Goal: Information Seeking & Learning: Learn about a topic

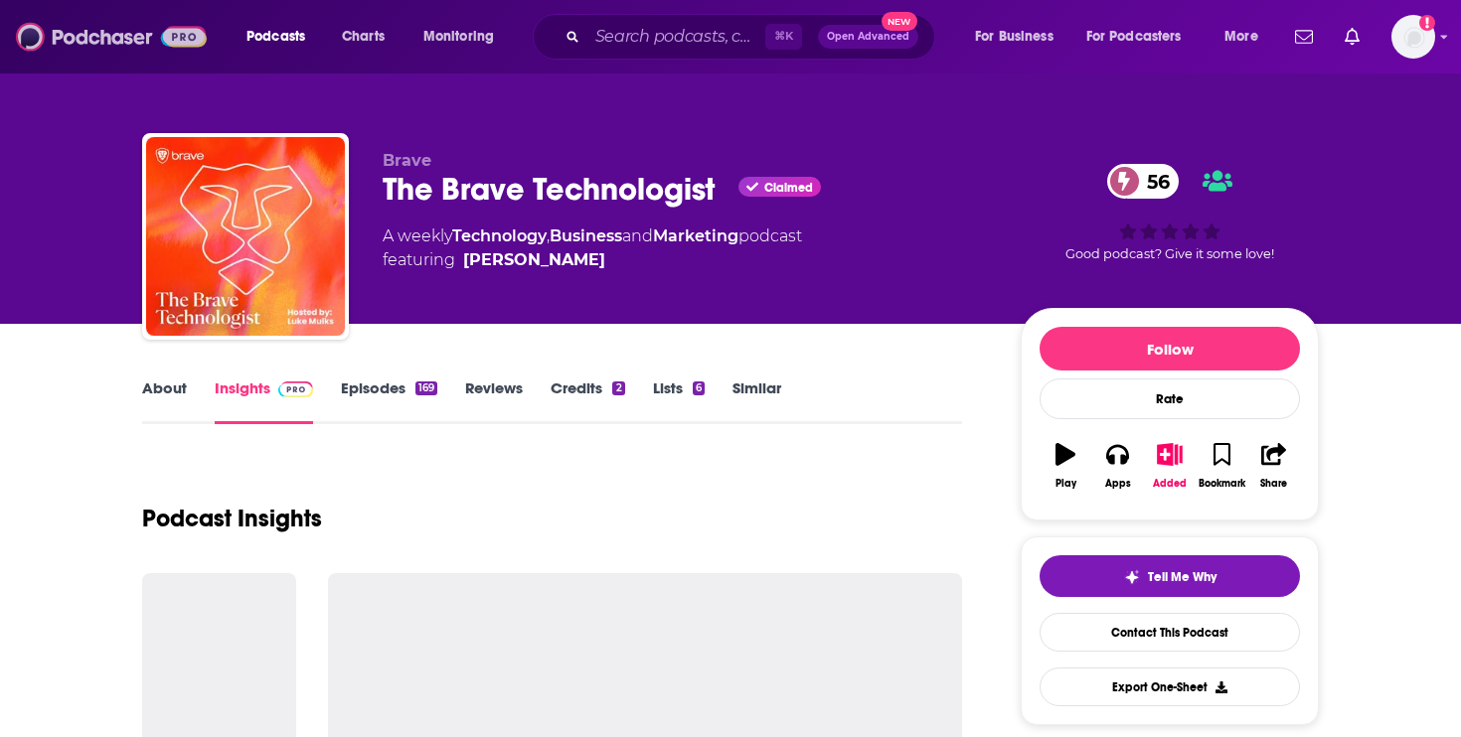
click at [79, 29] on img at bounding box center [111, 37] width 191 height 38
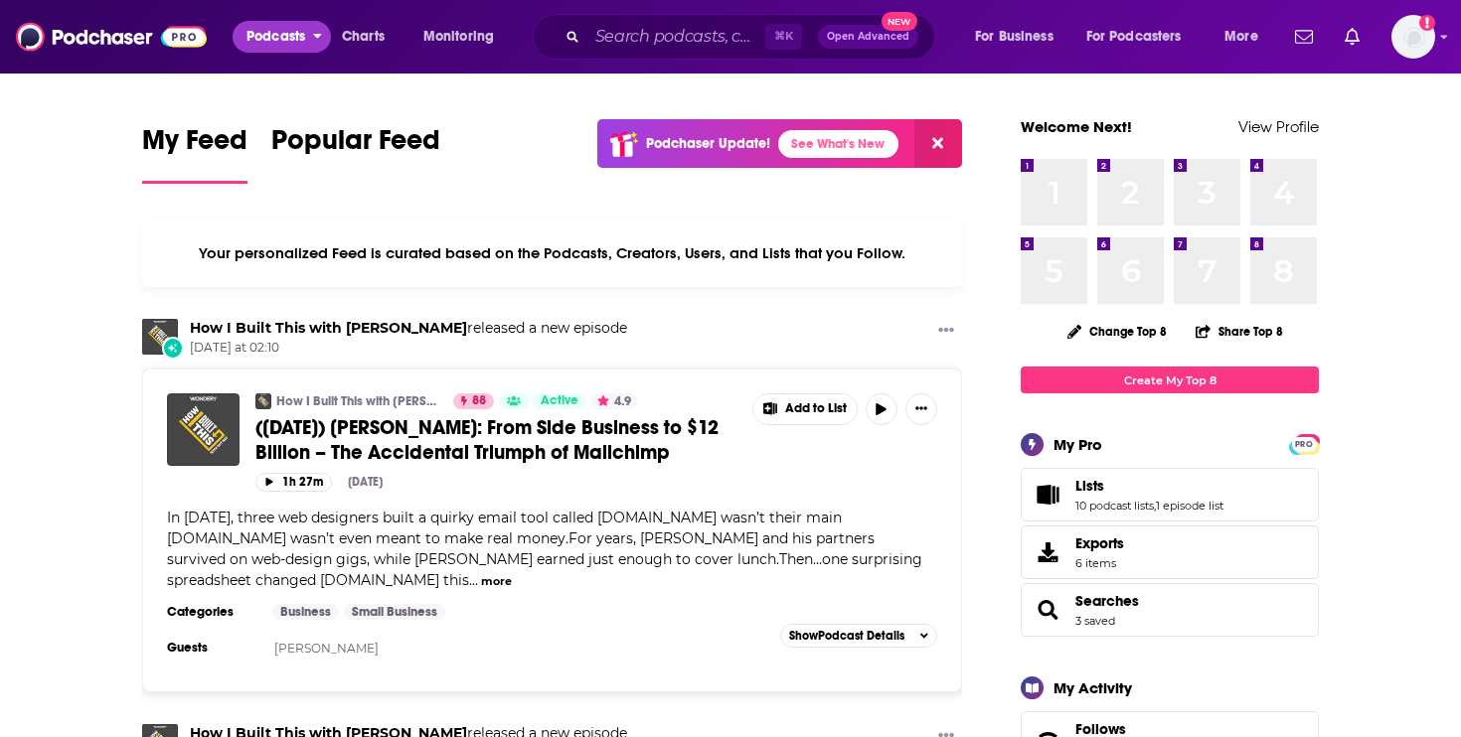
click at [283, 44] on span "Podcasts" at bounding box center [275, 37] width 59 height 28
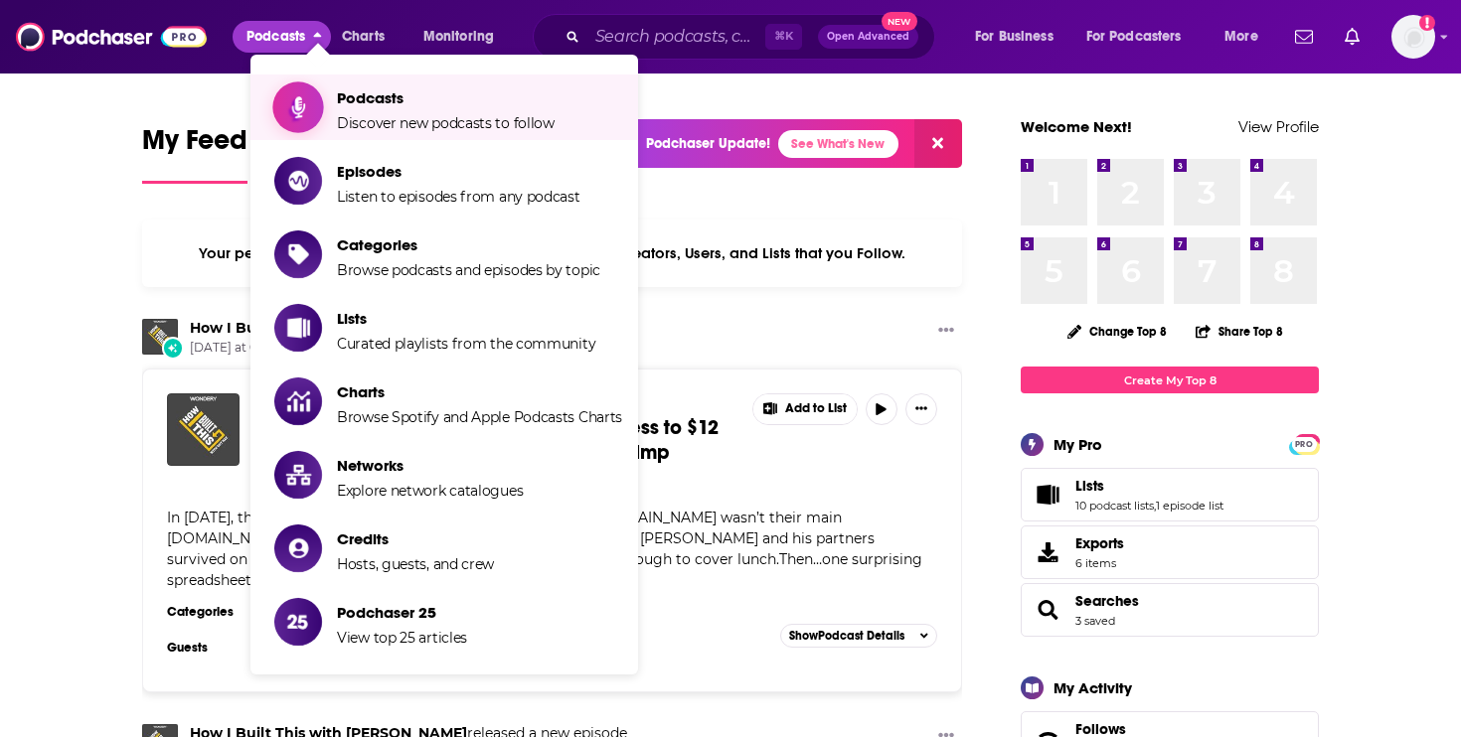
click at [399, 95] on span "Podcasts" at bounding box center [446, 97] width 218 height 19
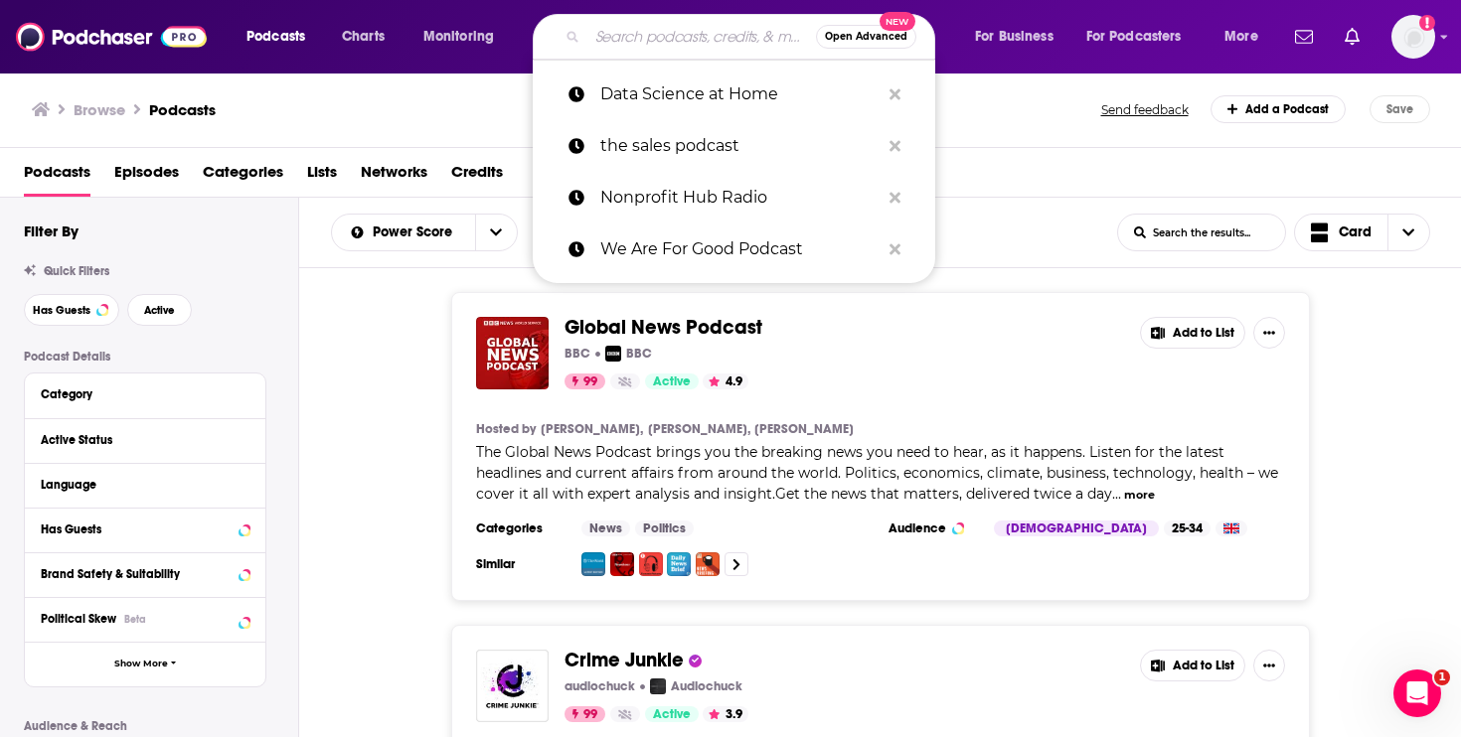
click at [719, 44] on input "Search podcasts, credits, & more..." at bounding box center [701, 37] width 229 height 32
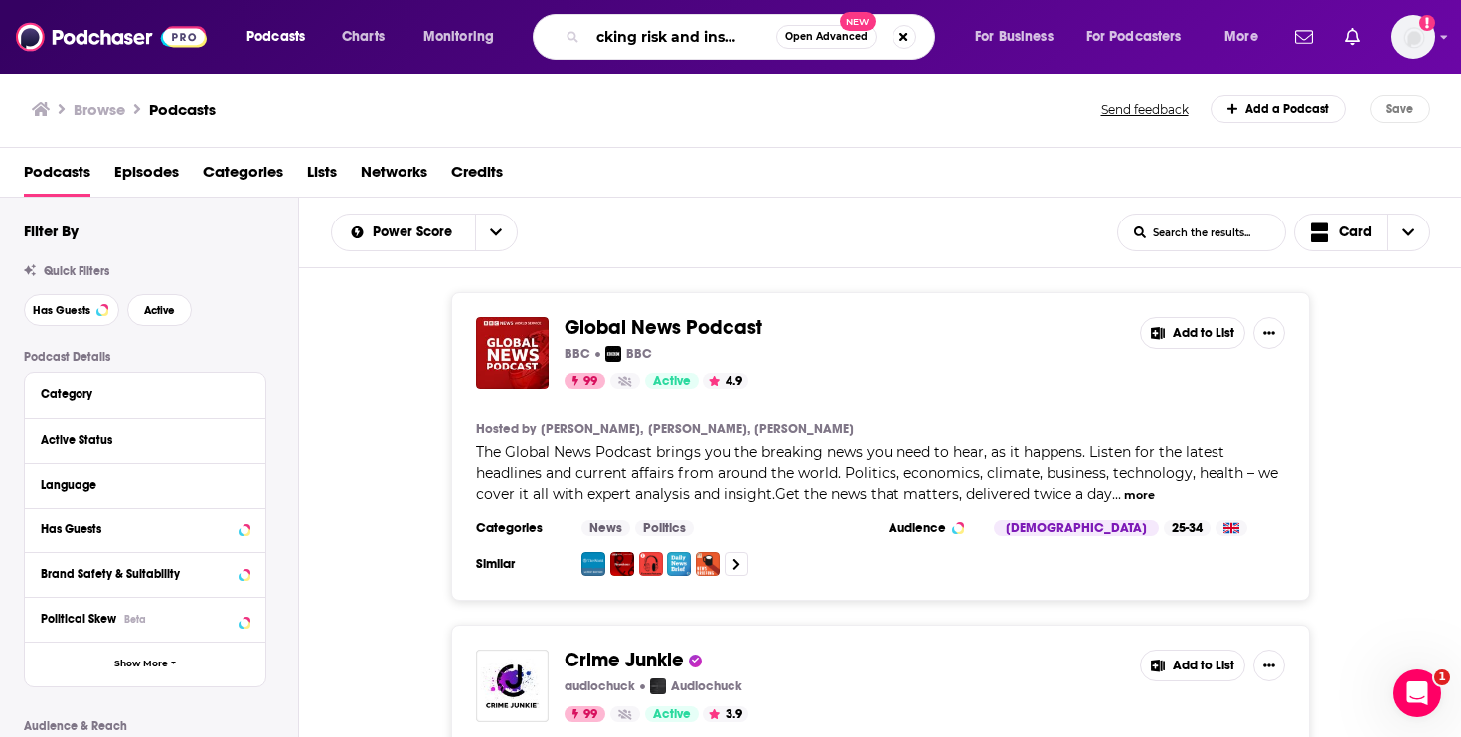
type input "trucking risk and insurance"
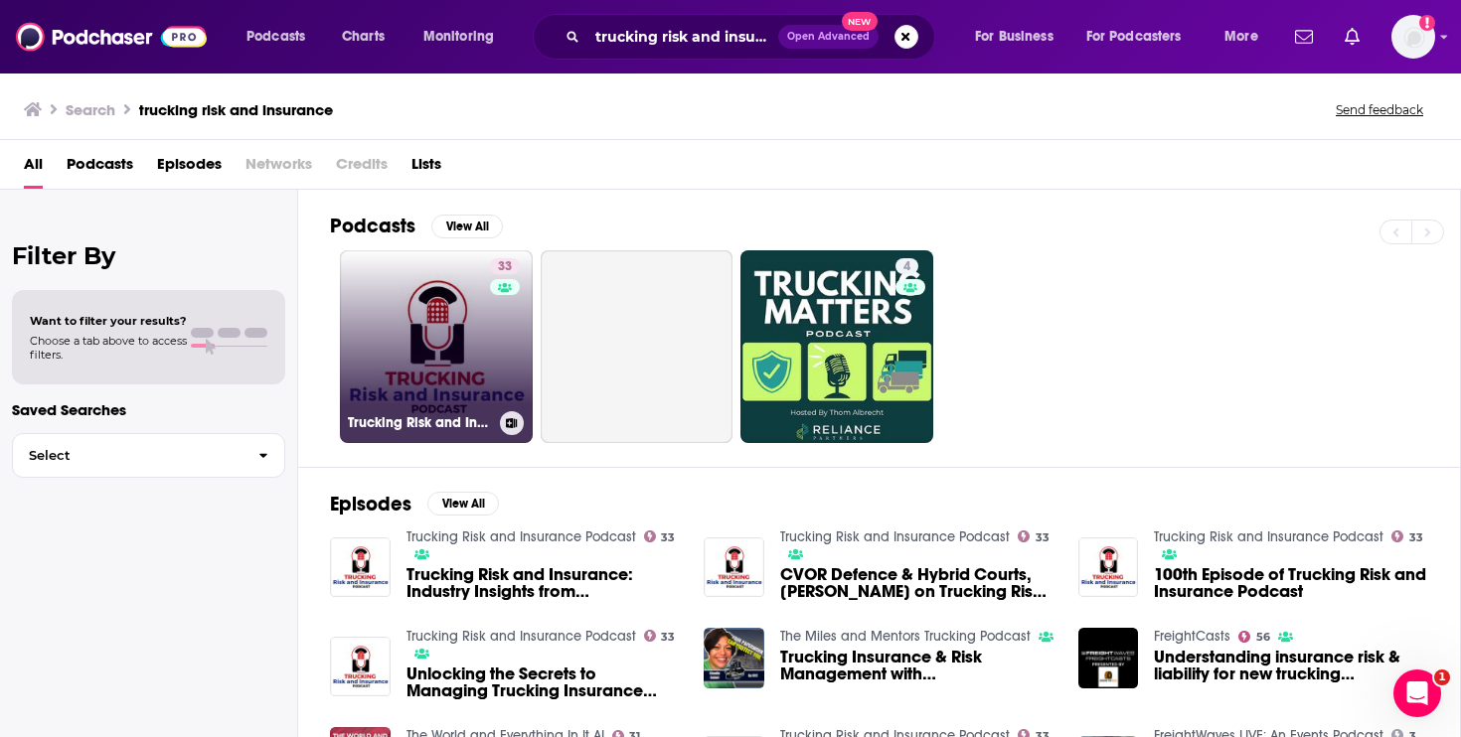
click at [398, 359] on link "33 Trucking Risk and Insurance Podcast" at bounding box center [436, 346] width 193 height 193
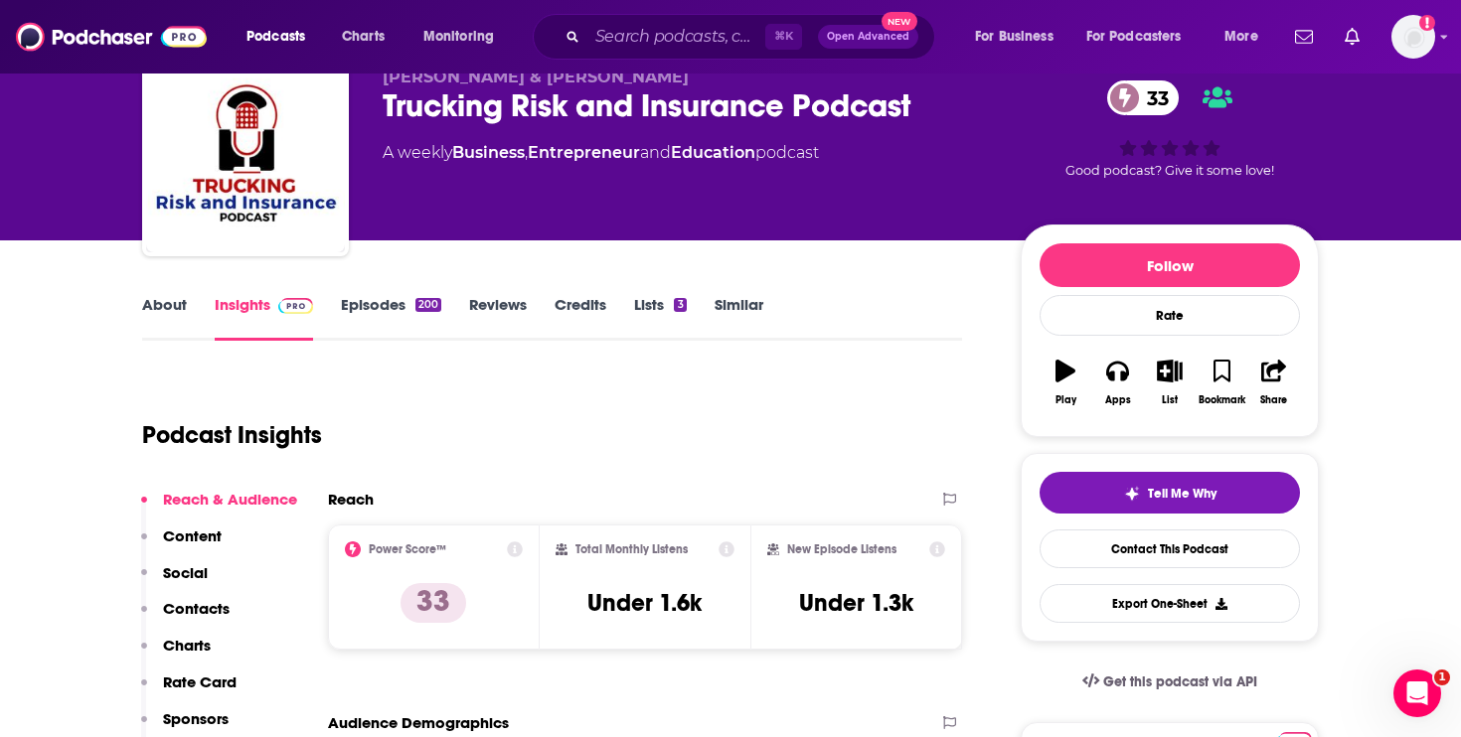
scroll to position [84, 0]
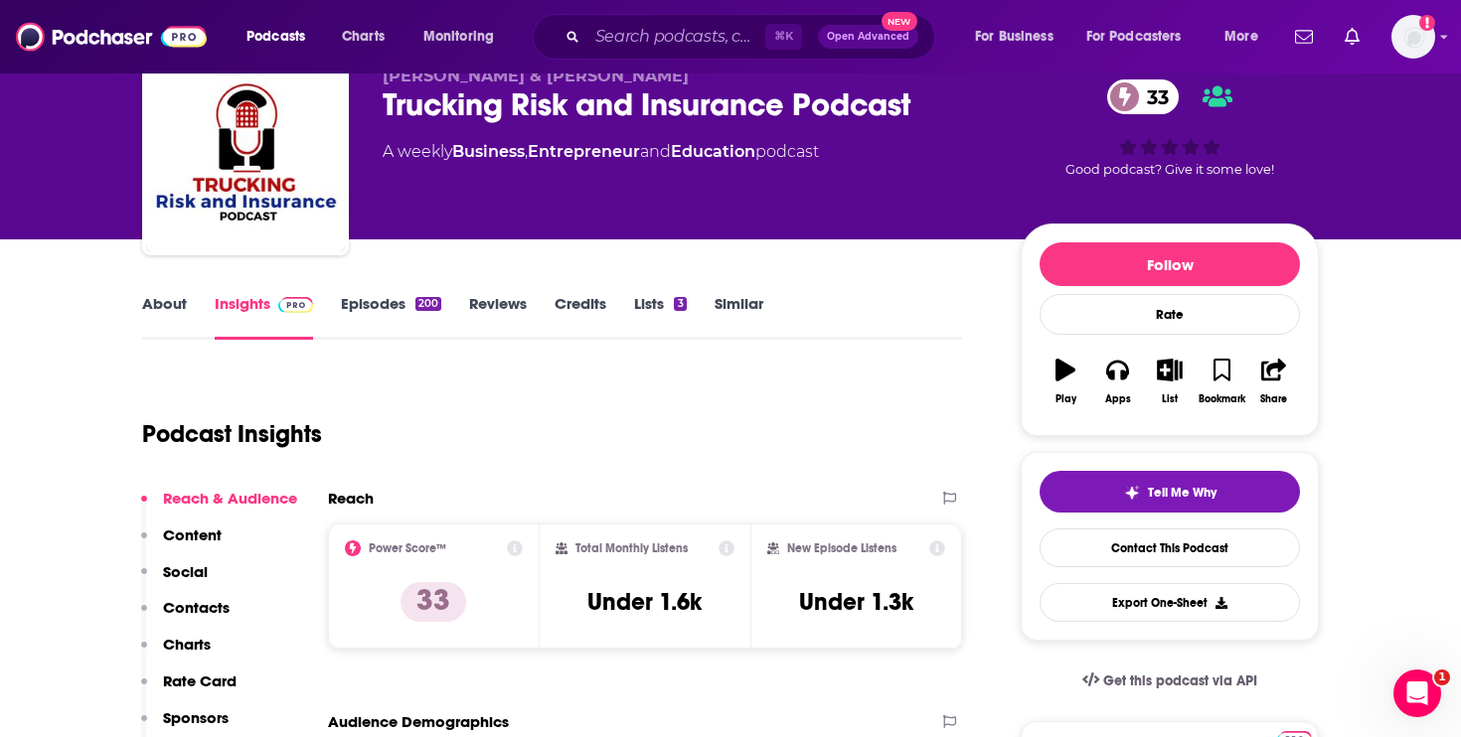
click at [175, 303] on link "About" at bounding box center [164, 317] width 45 height 46
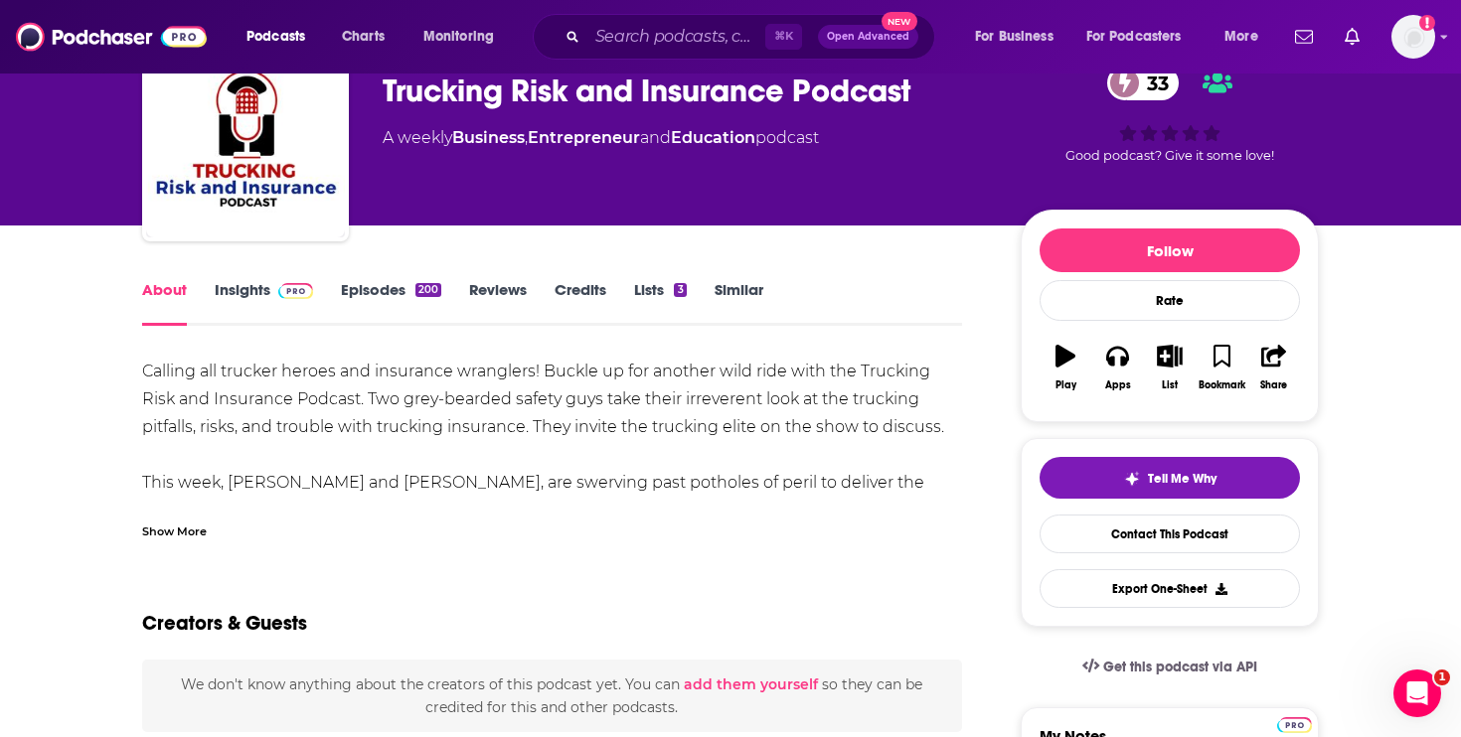
scroll to position [209, 0]
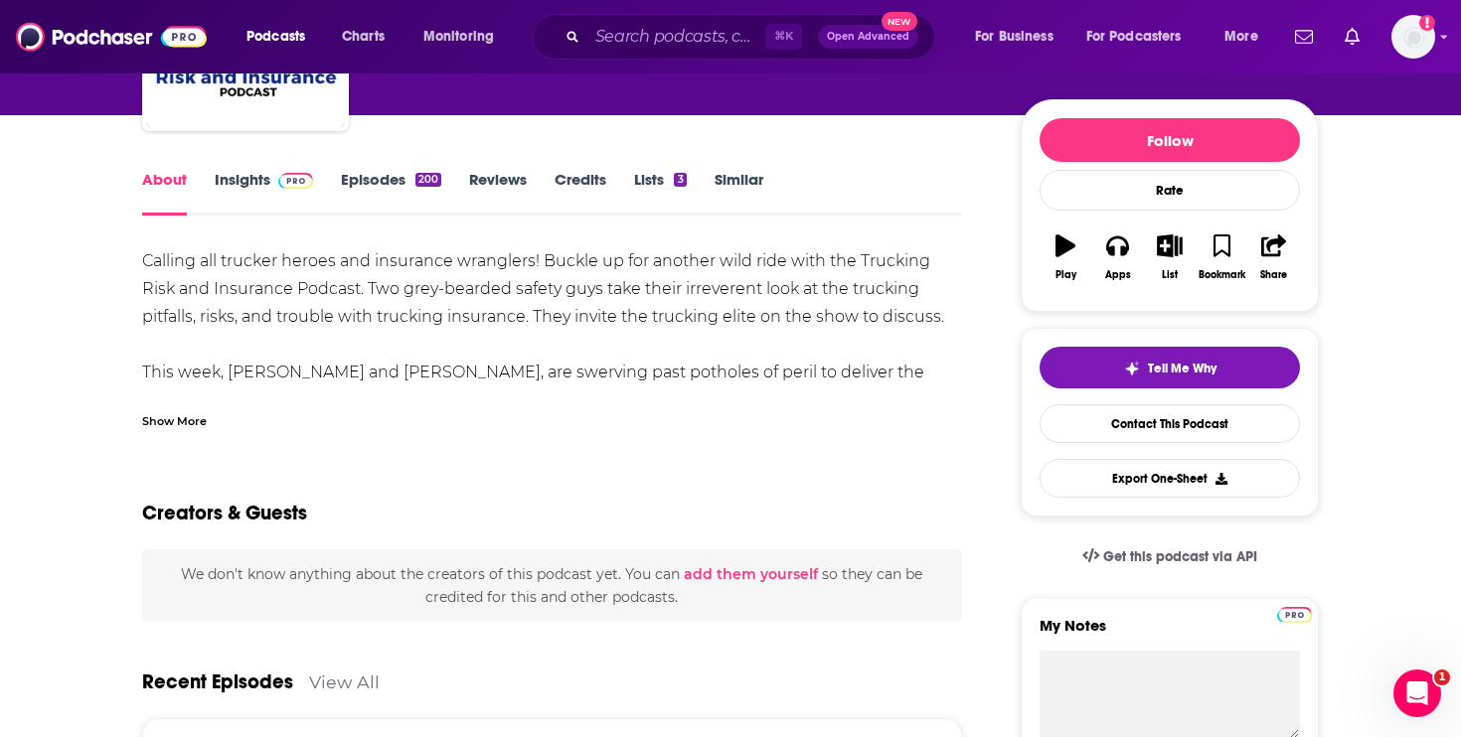
click at [275, 178] on span at bounding box center [291, 179] width 43 height 19
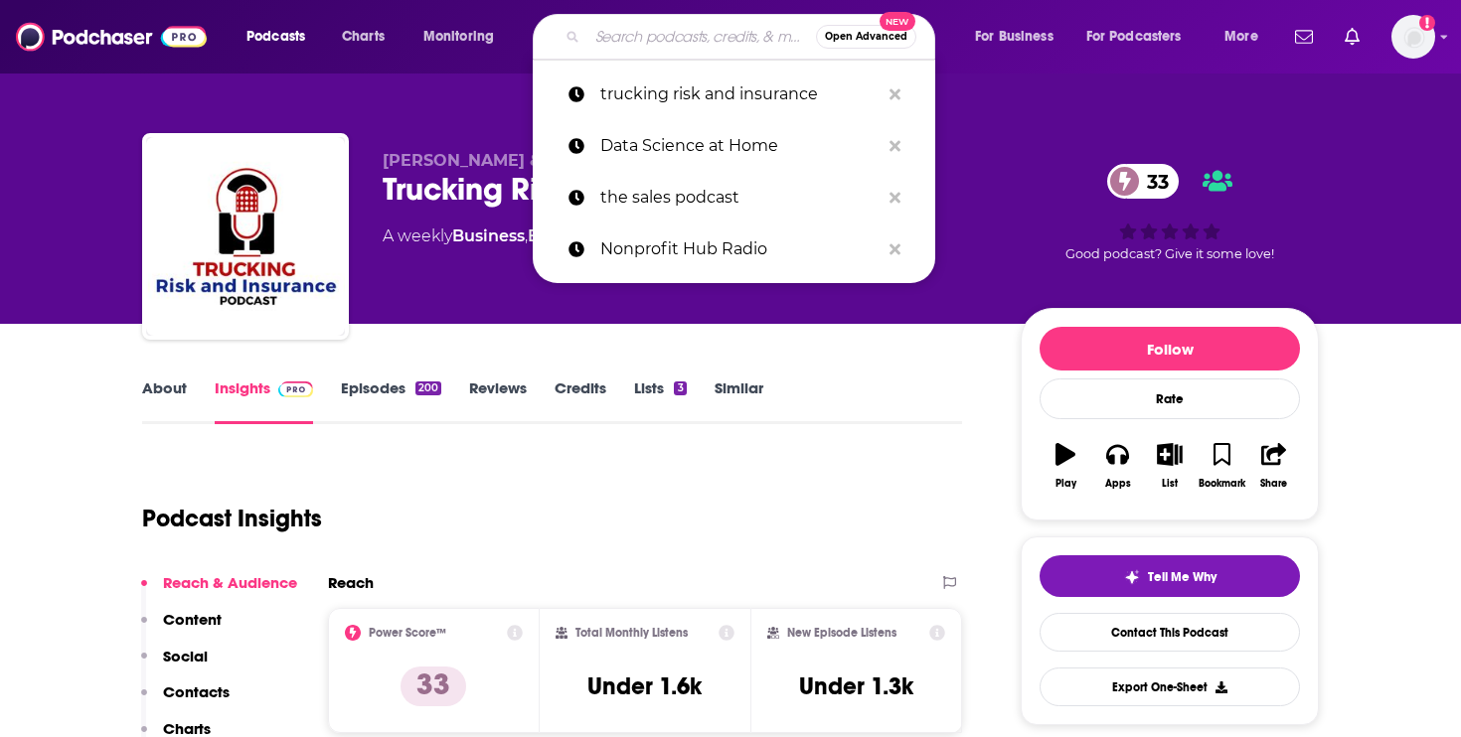
click at [647, 41] on input "Search podcasts, credits, & more..." at bounding box center [701, 37] width 229 height 32
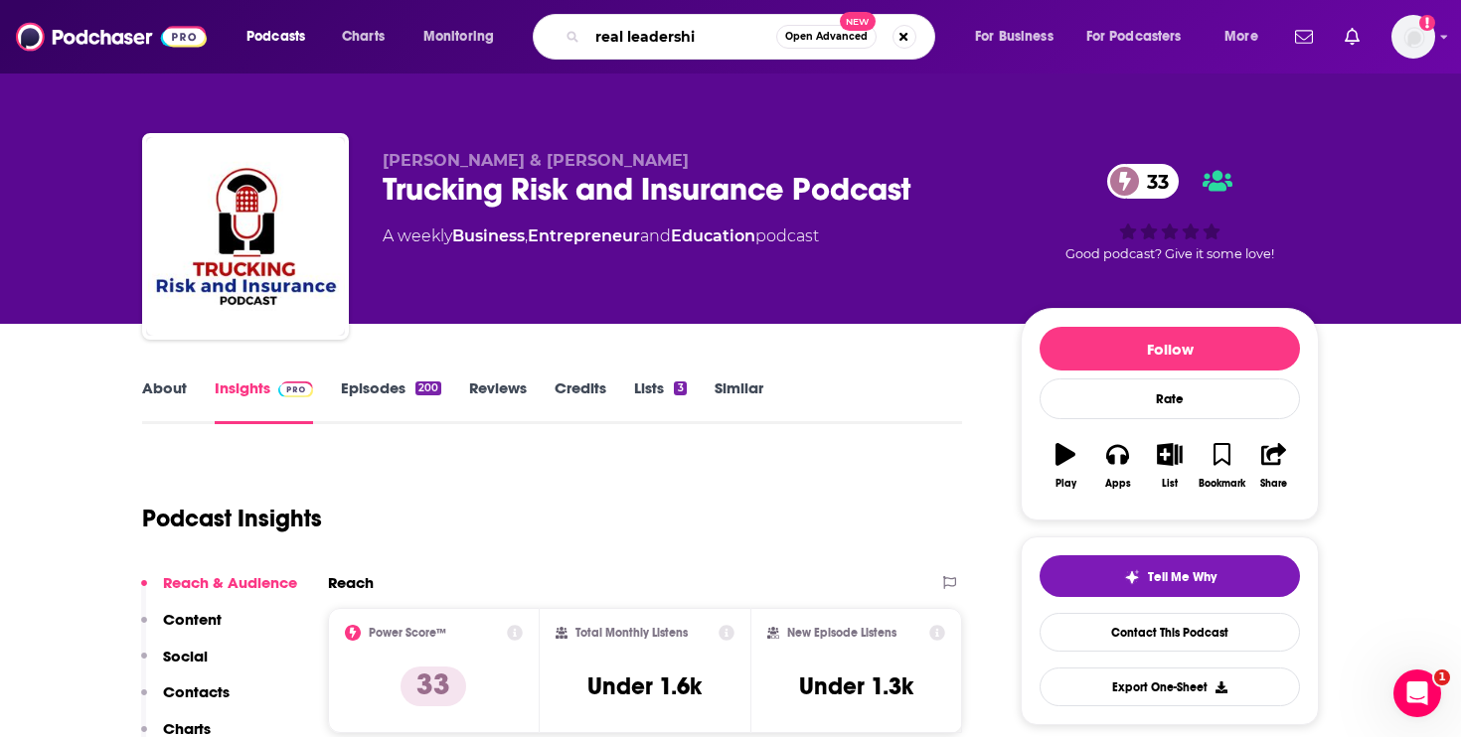
type input "real leadership"
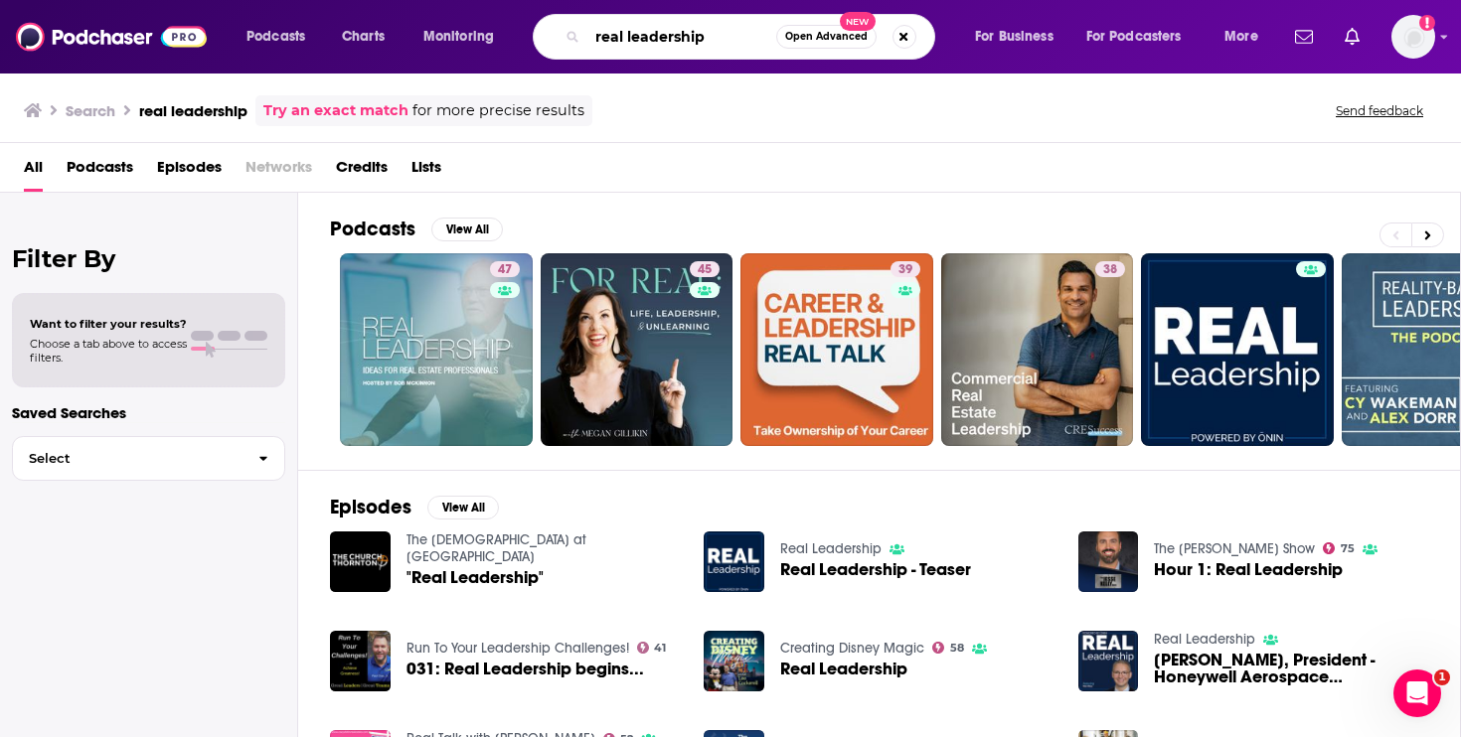
click at [637, 45] on input "real leadership" at bounding box center [681, 37] width 189 height 32
drag, startPoint x: 637, startPoint y: 45, endPoint x: 599, endPoint y: 44, distance: 37.8
click at [598, 45] on input "real leadership" at bounding box center [681, 37] width 189 height 32
type input "fail faster"
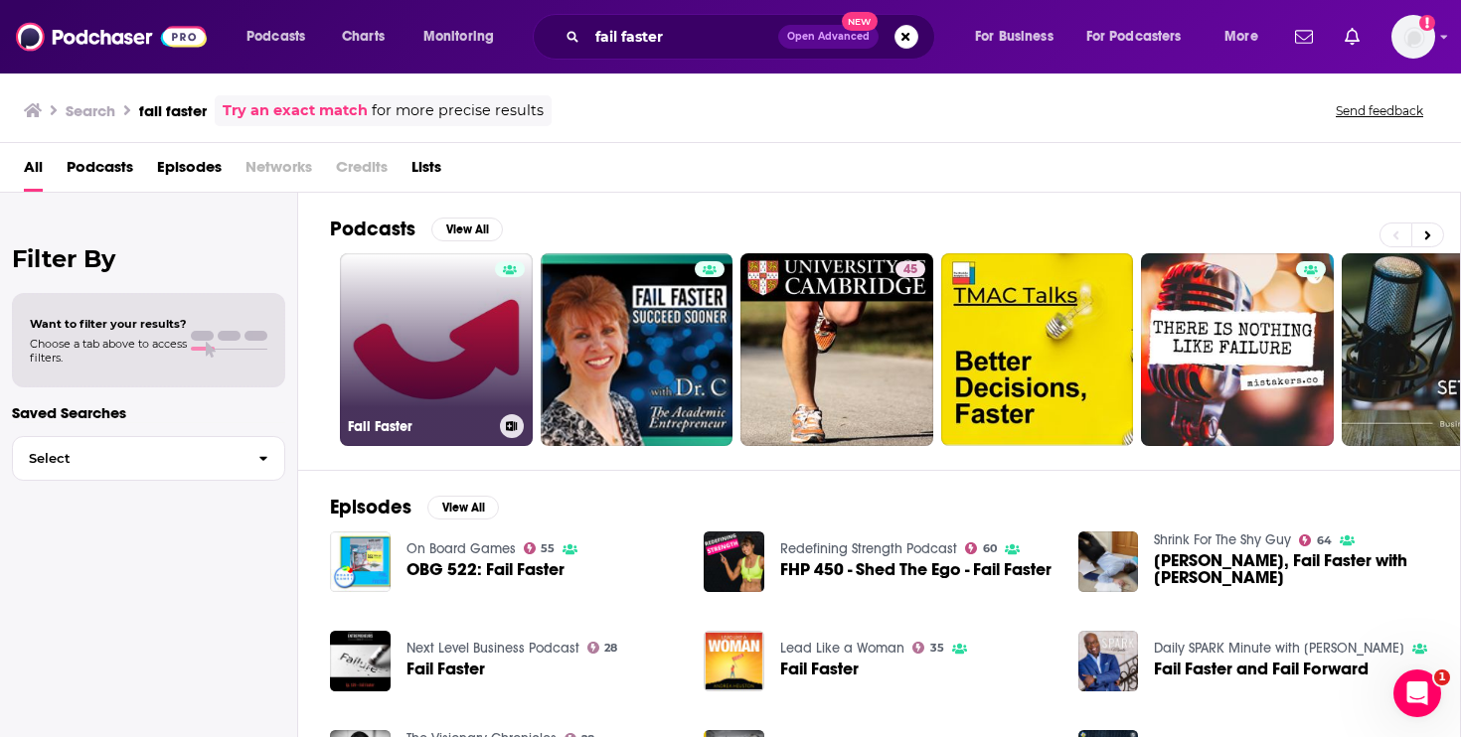
click at [469, 386] on link "Fail Faster" at bounding box center [436, 349] width 193 height 193
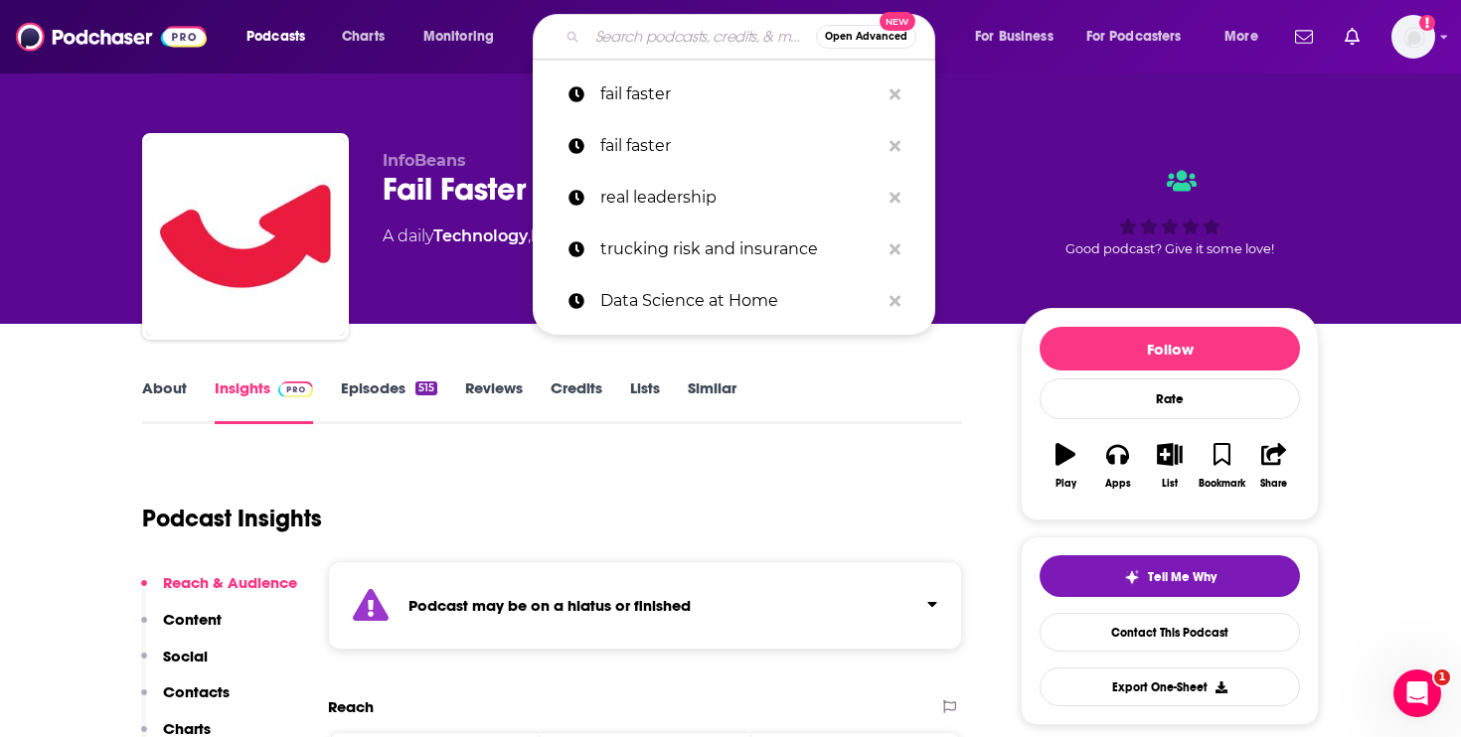
click at [616, 36] on input "Search podcasts, credits, & more..." at bounding box center [701, 37] width 229 height 32
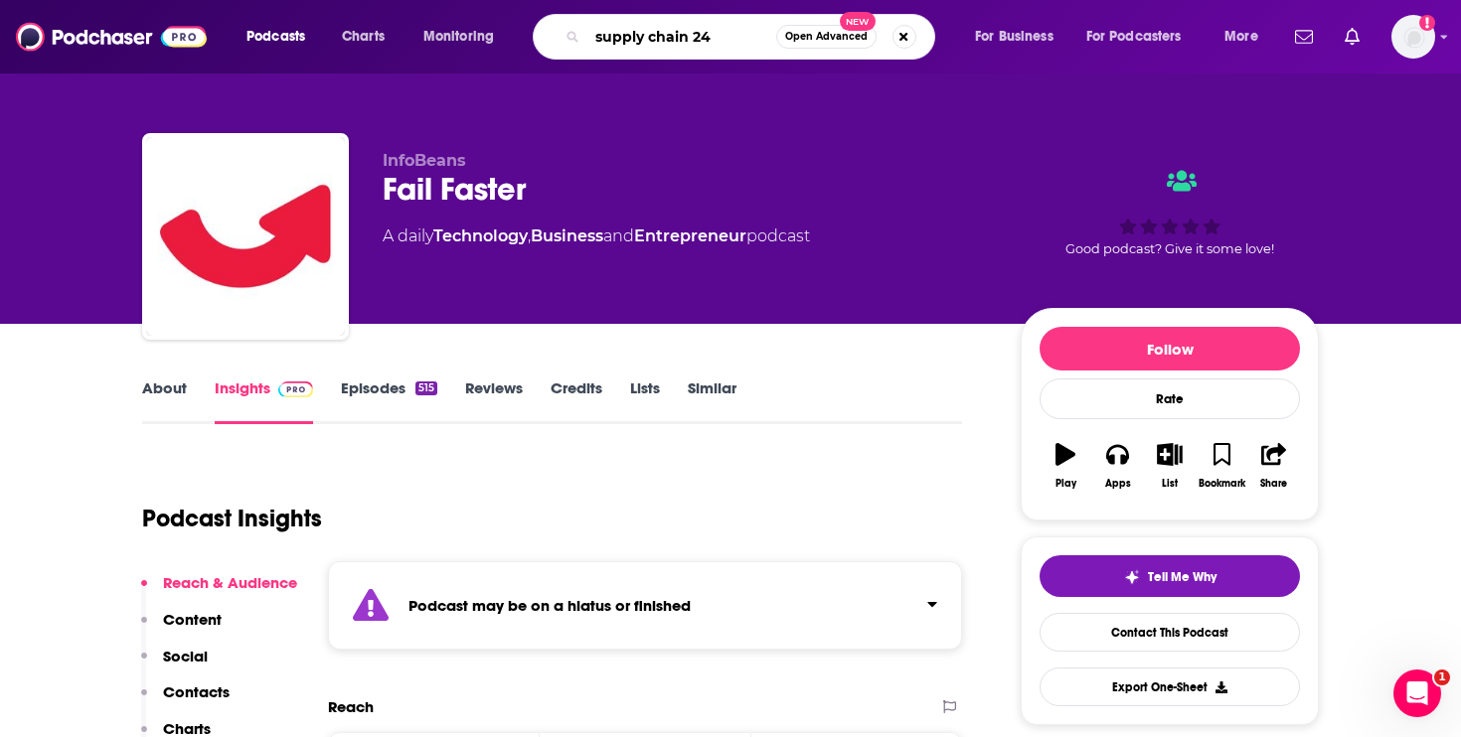
type input "supply chain 247"
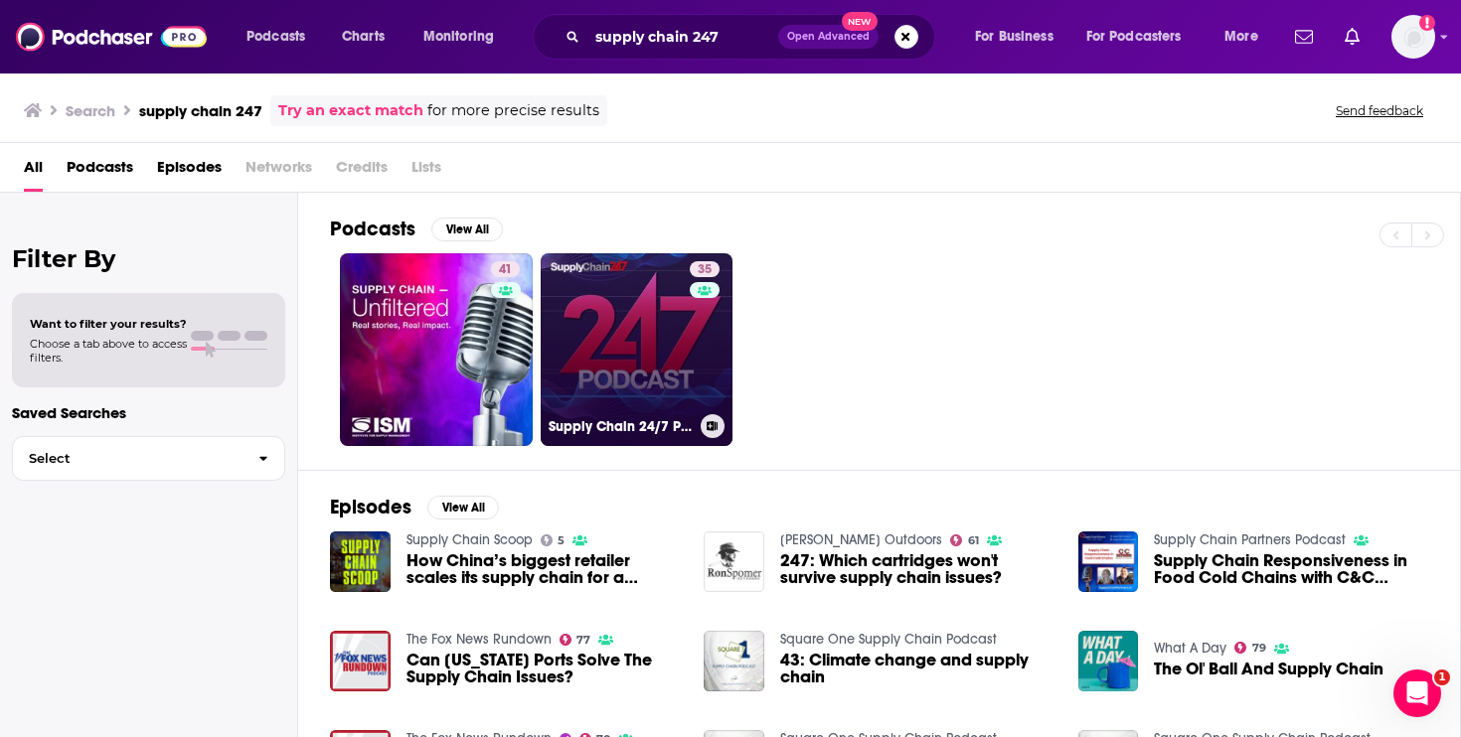
click at [607, 341] on link "35 Supply Chain 24/7 Podcast" at bounding box center [637, 349] width 193 height 193
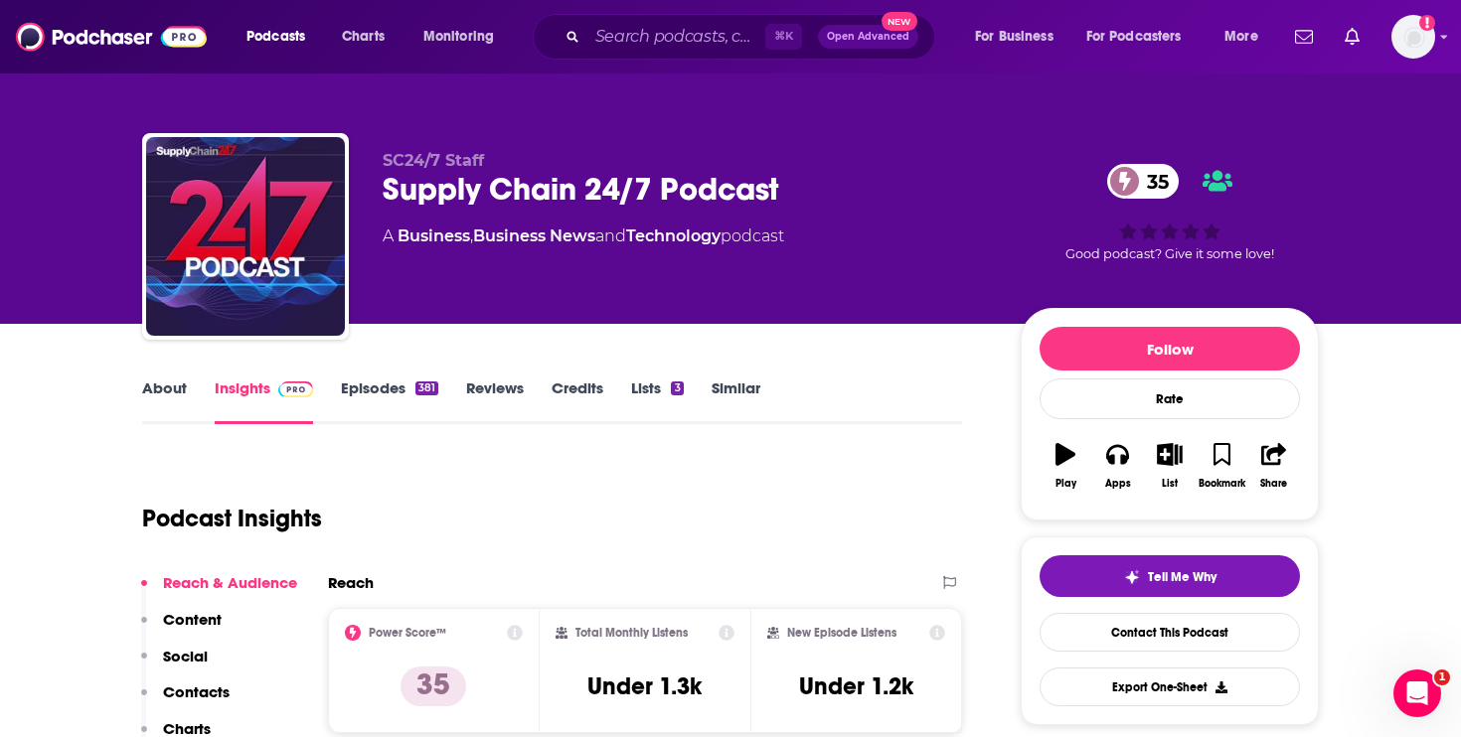
click at [174, 406] on link "About" at bounding box center [164, 402] width 45 height 46
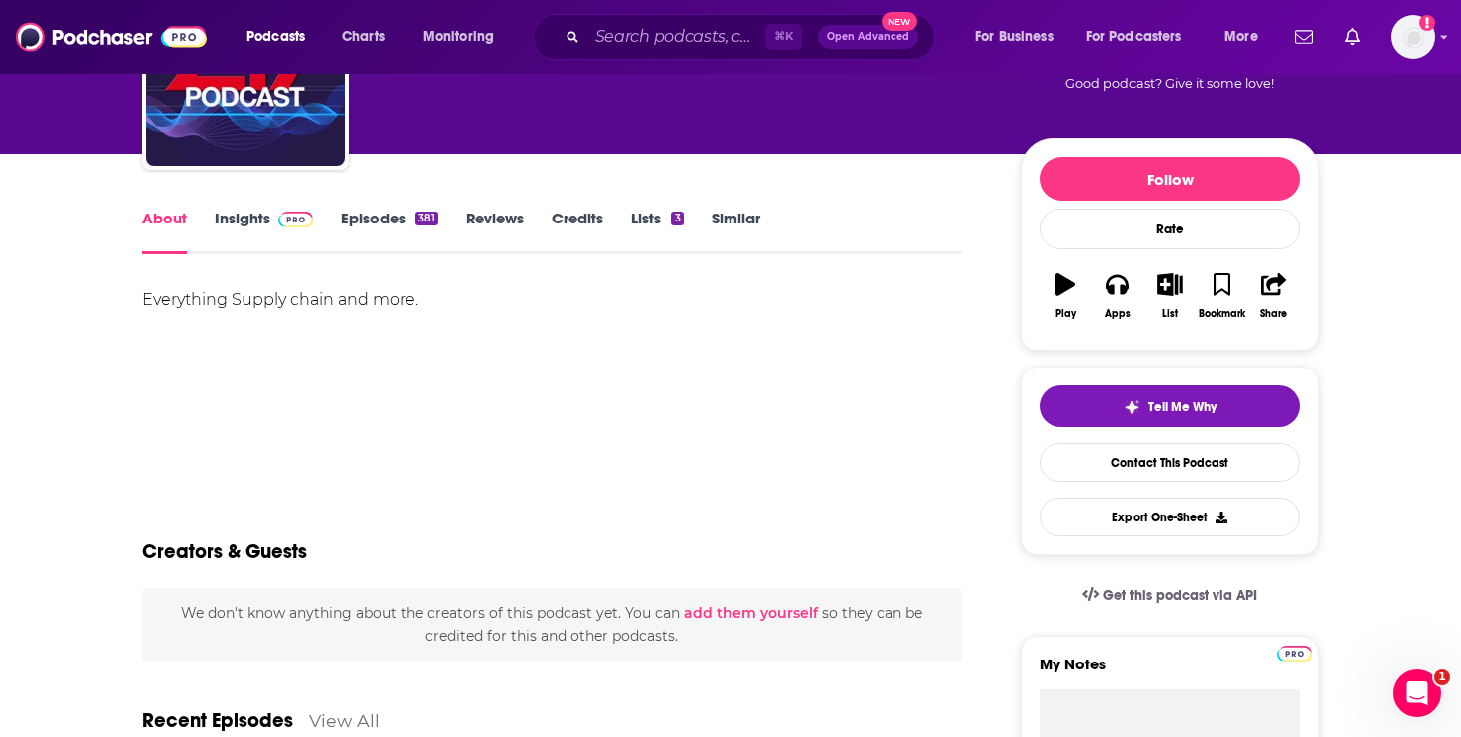
scroll to position [189, 0]
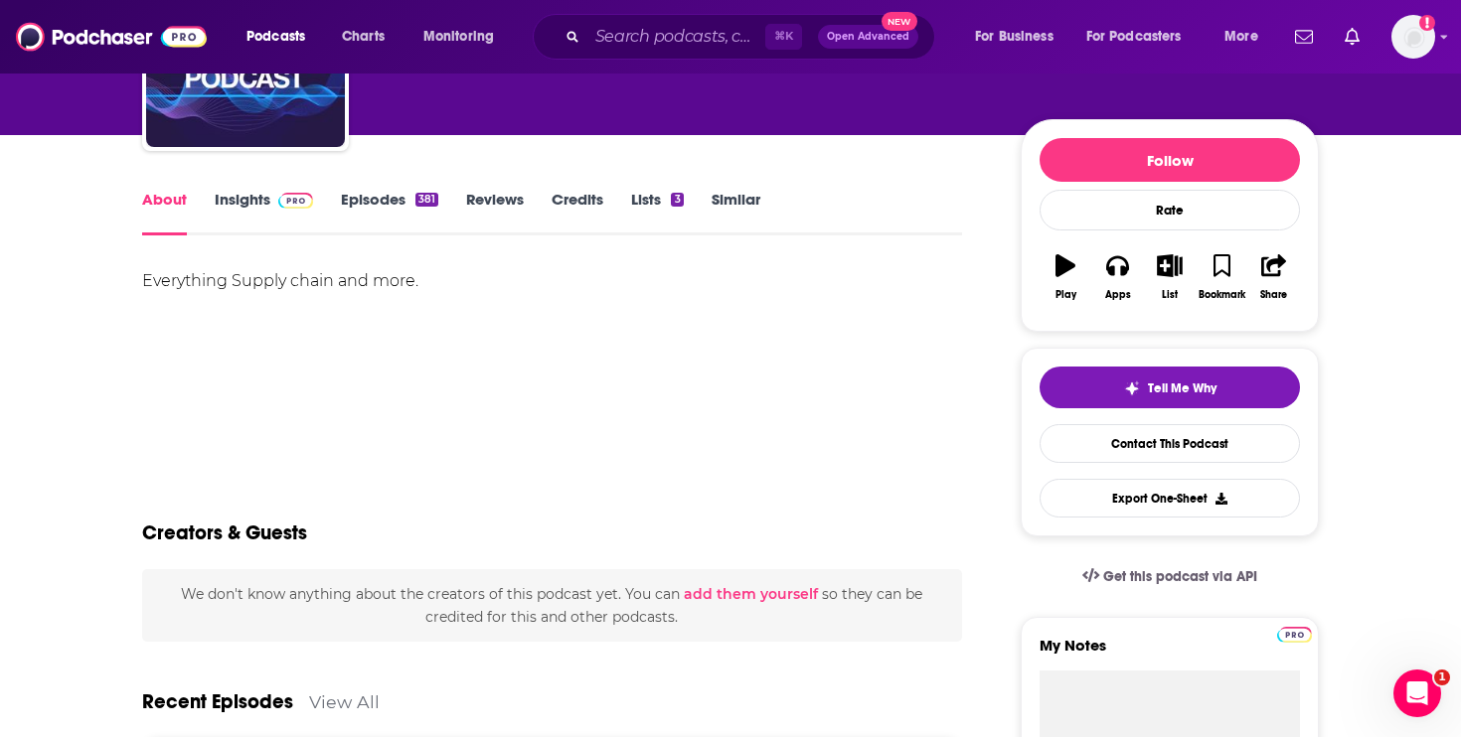
click at [266, 205] on link "Insights" at bounding box center [264, 213] width 98 height 46
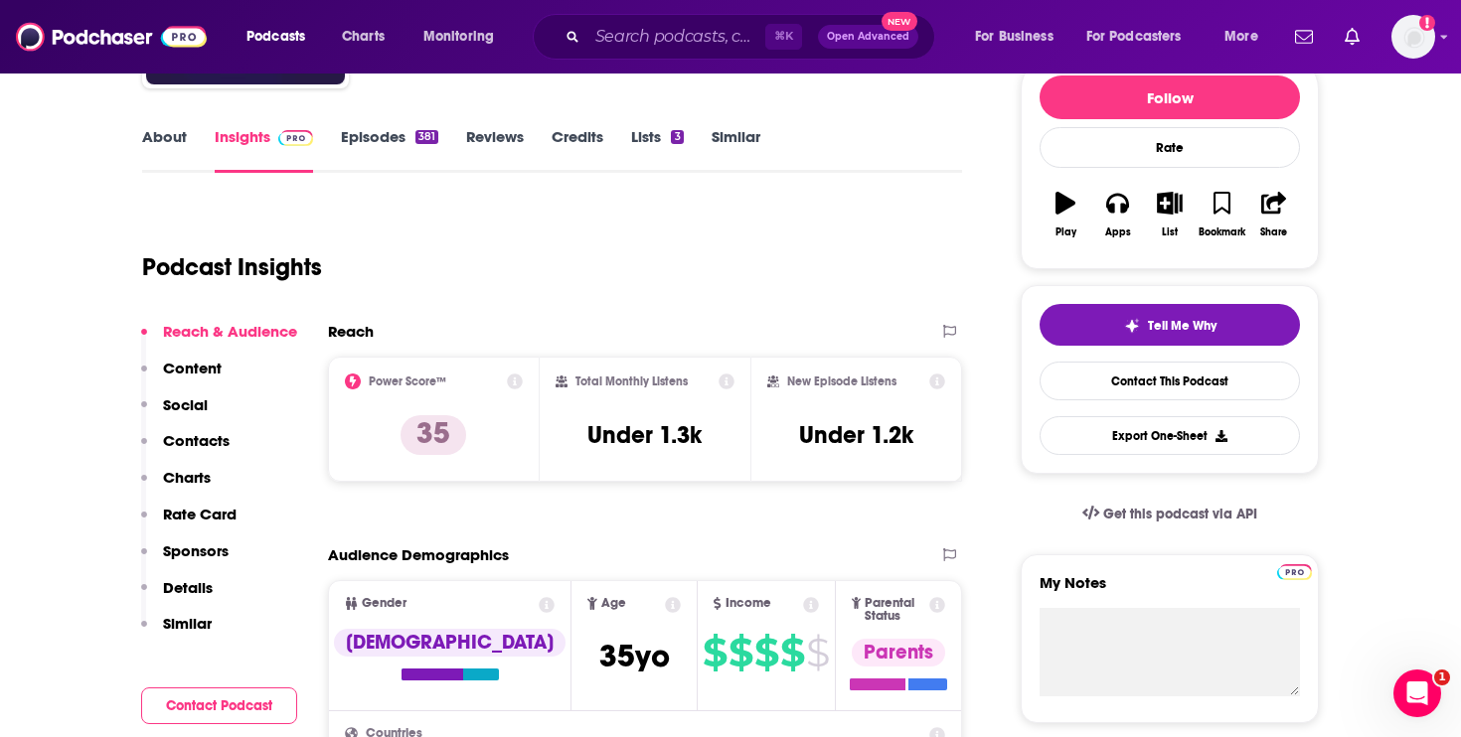
scroll to position [253, 0]
